Goal: Navigation & Orientation: Find specific page/section

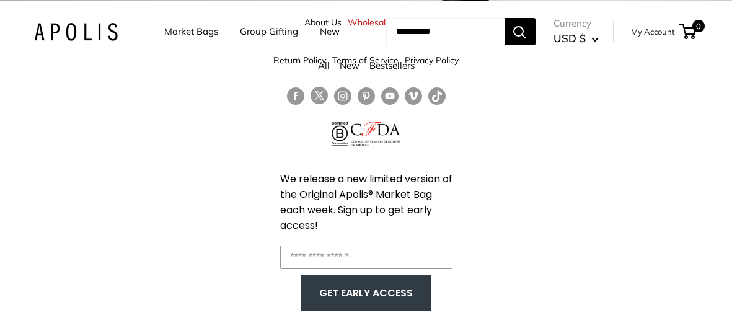
click at [318, 20] on ul "Market Bags Group Gifting New" at bounding box center [262, 31] width 197 height 38
click at [327, 25] on ul "Market Bags Group Gifting New" at bounding box center [262, 31] width 197 height 38
click at [327, 24] on ul "Market Bags Group Gifting New" at bounding box center [262, 31] width 197 height 38
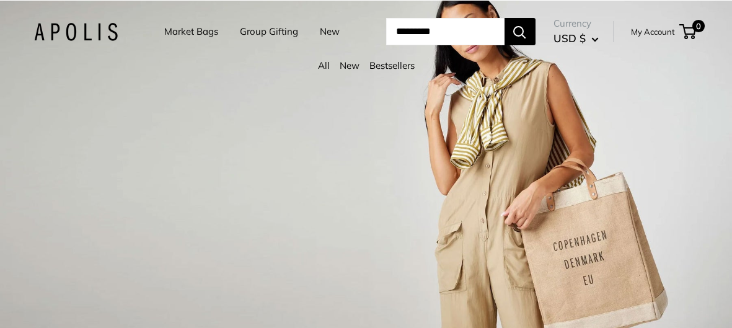
click at [320, 40] on link "New" at bounding box center [330, 31] width 20 height 17
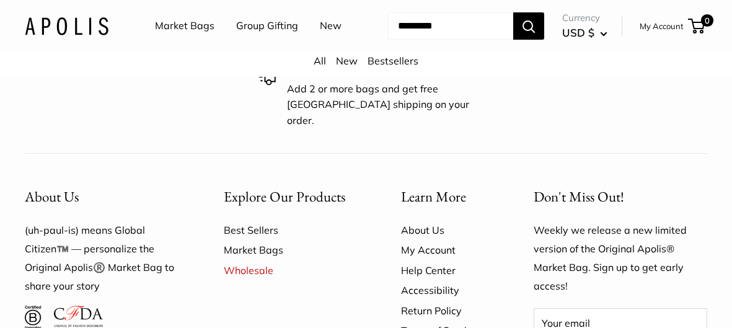
scroll to position [6573, 0]
click at [413, 221] on link "About Us" at bounding box center [445, 231] width 89 height 20
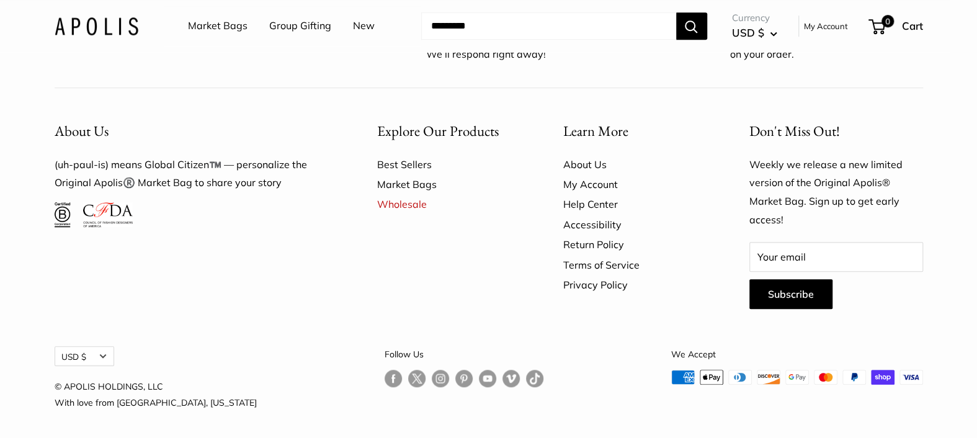
scroll to position [3483, 0]
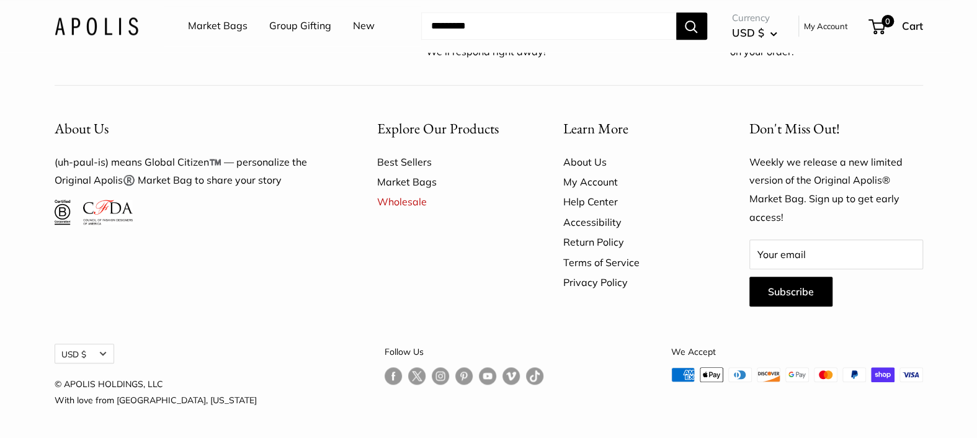
click at [588, 165] on link "About Us" at bounding box center [634, 162] width 143 height 20
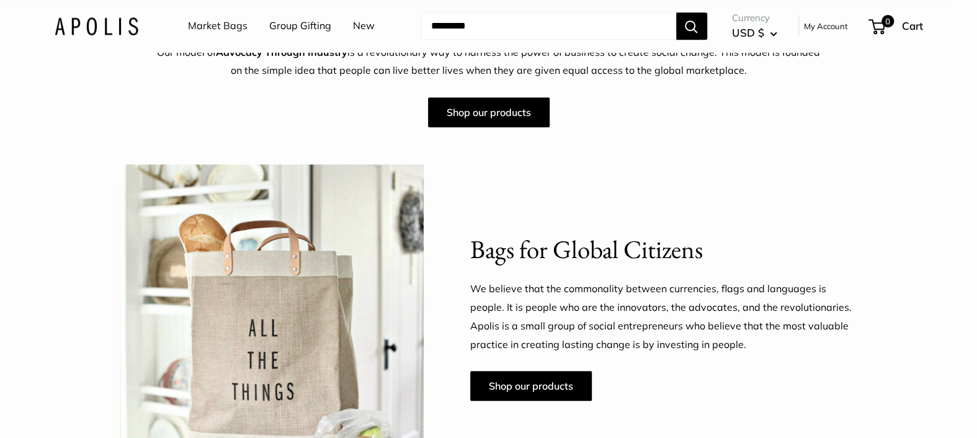
scroll to position [555, 0]
